Goal: Task Accomplishment & Management: Manage account settings

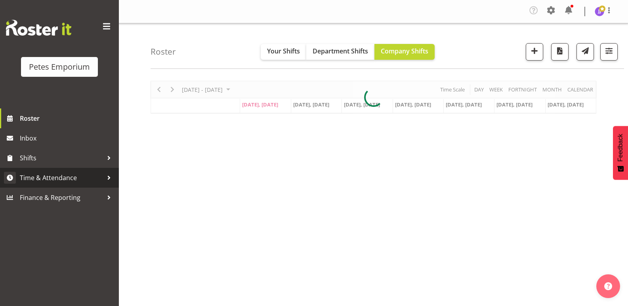
click at [76, 175] on span "Time & Attendance" at bounding box center [61, 178] width 83 height 12
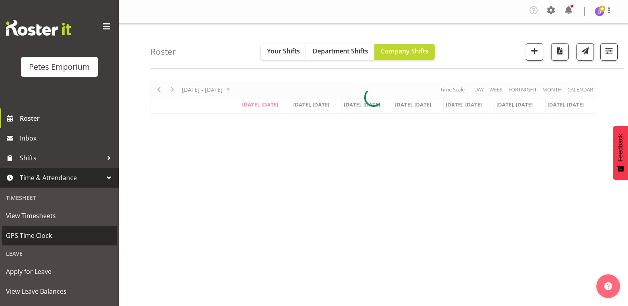
click at [69, 236] on span "GPS Time Clock" at bounding box center [59, 236] width 107 height 12
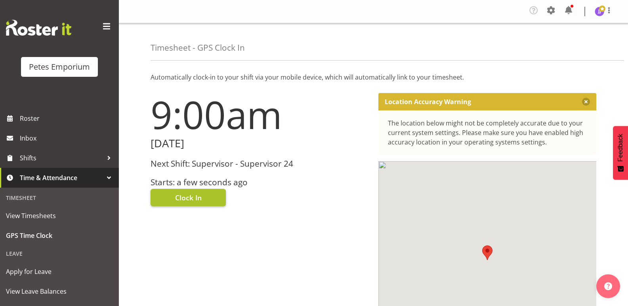
click at [196, 198] on span "Clock In" at bounding box center [188, 198] width 27 height 10
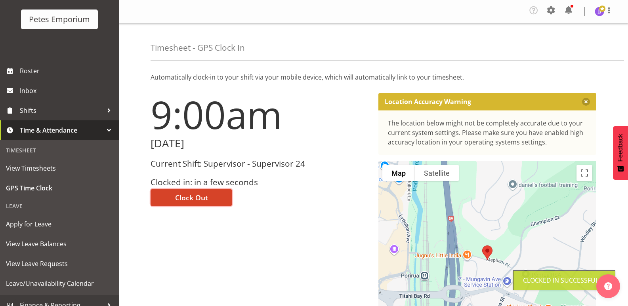
scroll to position [57, 0]
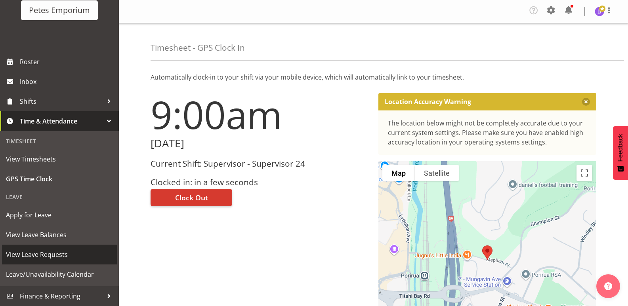
click at [59, 254] on span "View Leave Requests" at bounding box center [59, 255] width 107 height 12
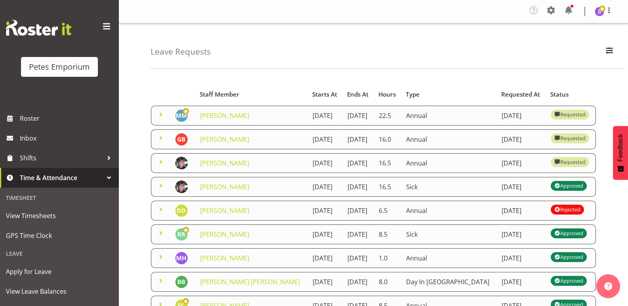
click at [158, 187] on span at bounding box center [161, 186] width 10 height 10
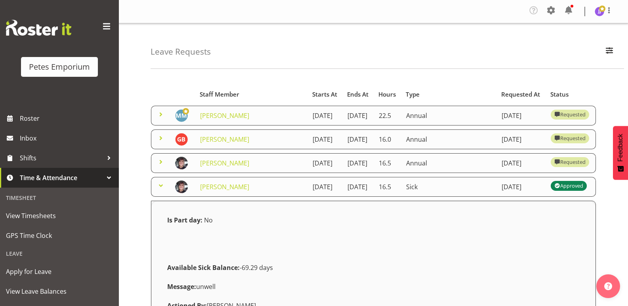
click at [158, 187] on span at bounding box center [161, 186] width 10 height 10
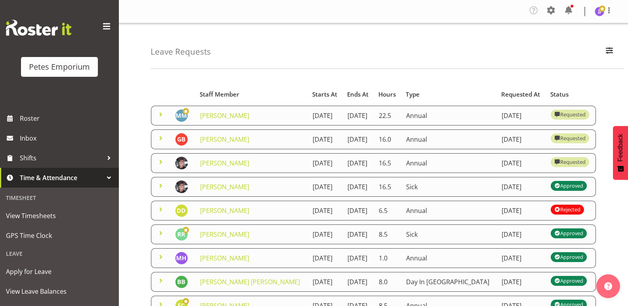
click at [160, 162] on span at bounding box center [161, 162] width 10 height 10
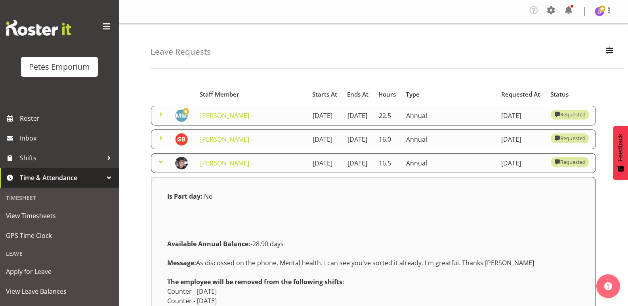
click at [160, 162] on span at bounding box center [161, 162] width 10 height 10
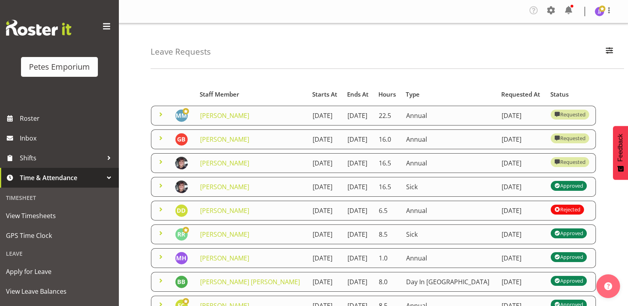
click at [160, 139] on span at bounding box center [161, 138] width 10 height 10
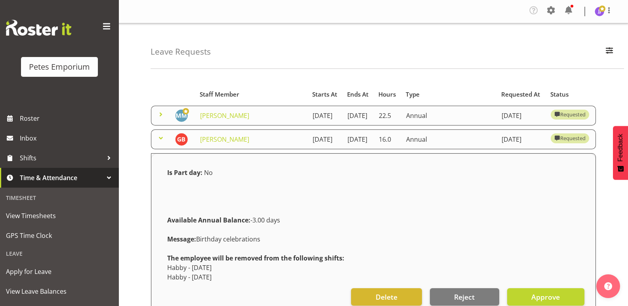
click at [160, 139] on span at bounding box center [161, 138] width 10 height 10
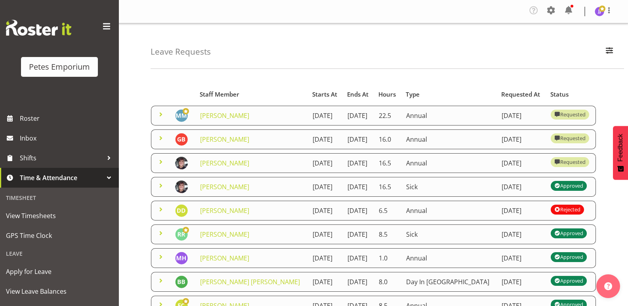
click at [160, 114] on span at bounding box center [161, 115] width 10 height 10
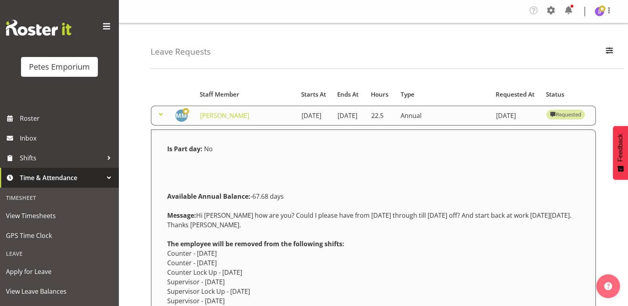
click at [160, 114] on span at bounding box center [161, 115] width 10 height 10
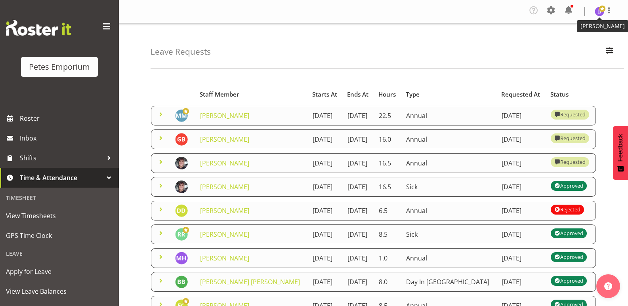
click at [598, 14] on img at bounding box center [600, 12] width 10 height 10
click at [563, 43] on link "Log Out" at bounding box center [575, 43] width 76 height 14
